Goal: Transaction & Acquisition: Subscribe to service/newsletter

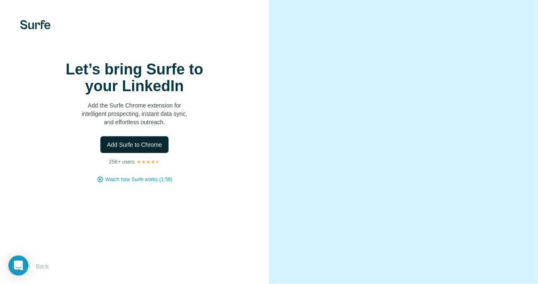
click at [149, 145] on span "Add Surfe to Chrome" at bounding box center [134, 145] width 55 height 8
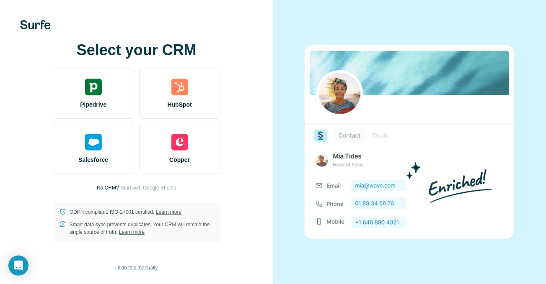
click at [133, 267] on span "I’ll do this manually" at bounding box center [136, 268] width 42 height 8
